Goal: Information Seeking & Learning: Check status

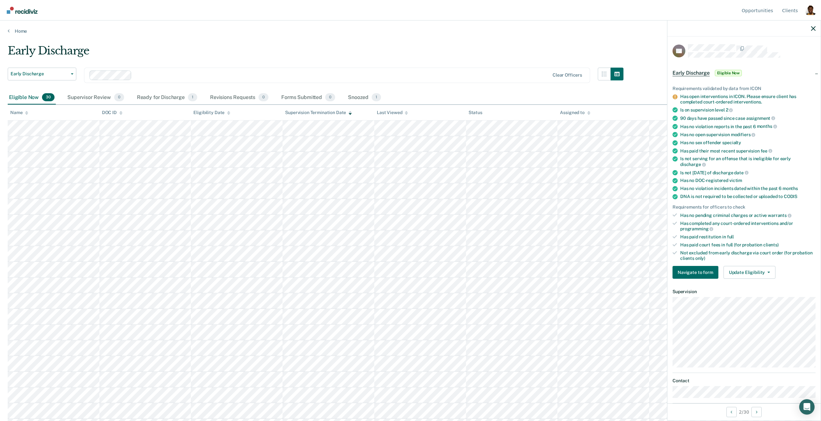
click at [816, 29] on div at bounding box center [743, 29] width 153 height 16
click at [814, 29] on icon "button" at bounding box center [813, 28] width 4 height 4
